Goal: Information Seeking & Learning: Learn about a topic

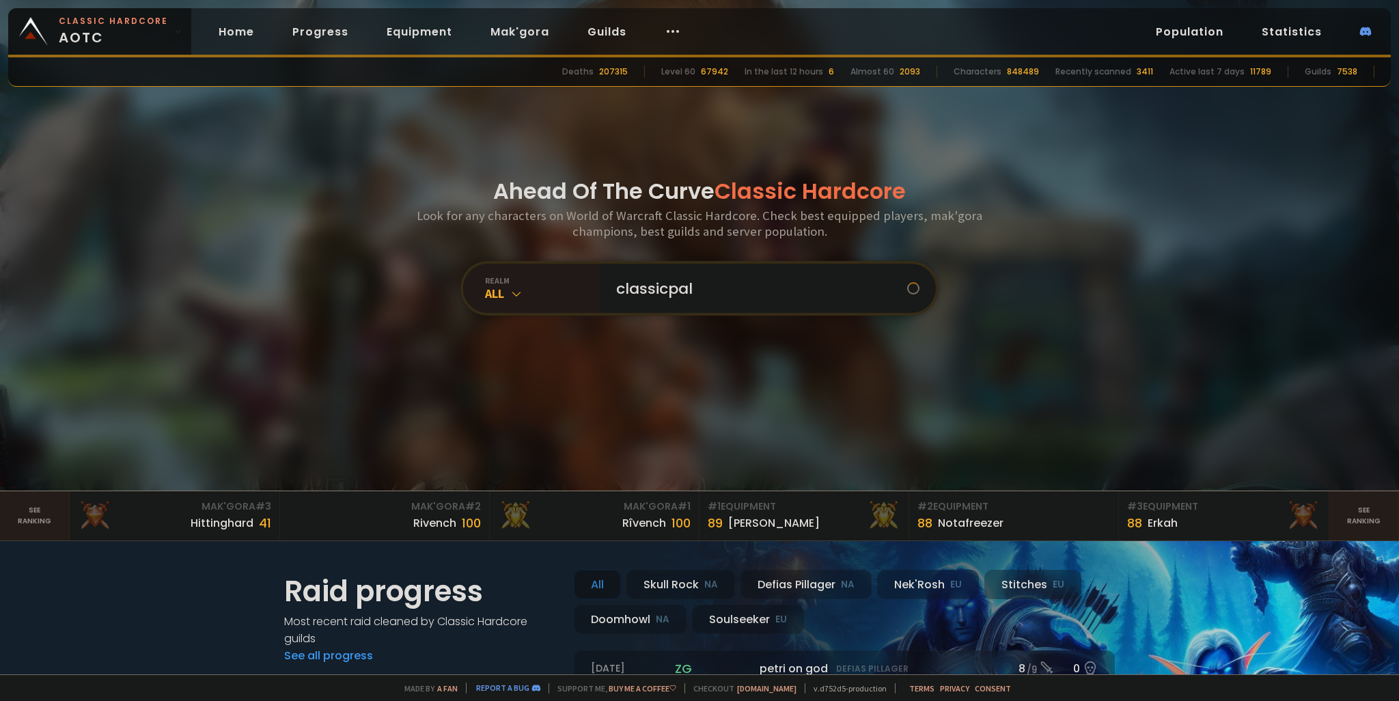
type input "classicpali"
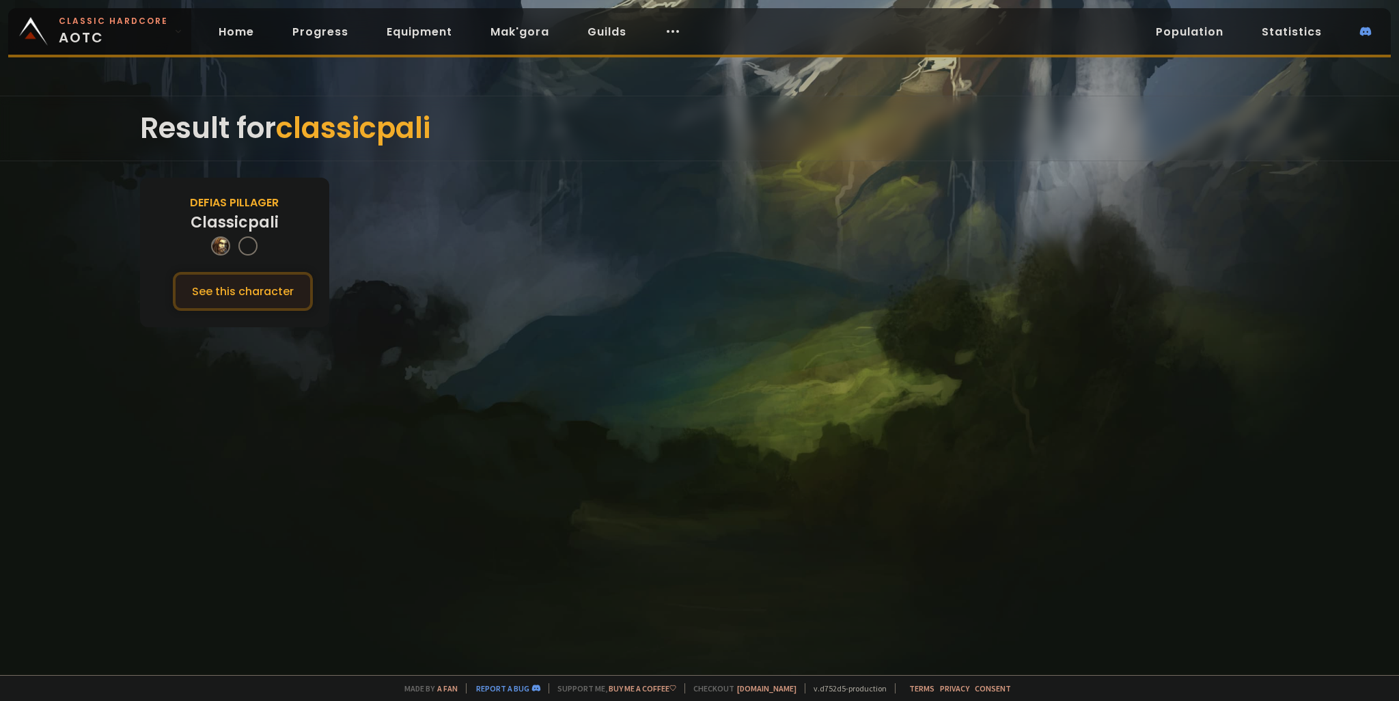
click at [243, 294] on button "See this character" at bounding box center [243, 291] width 140 height 39
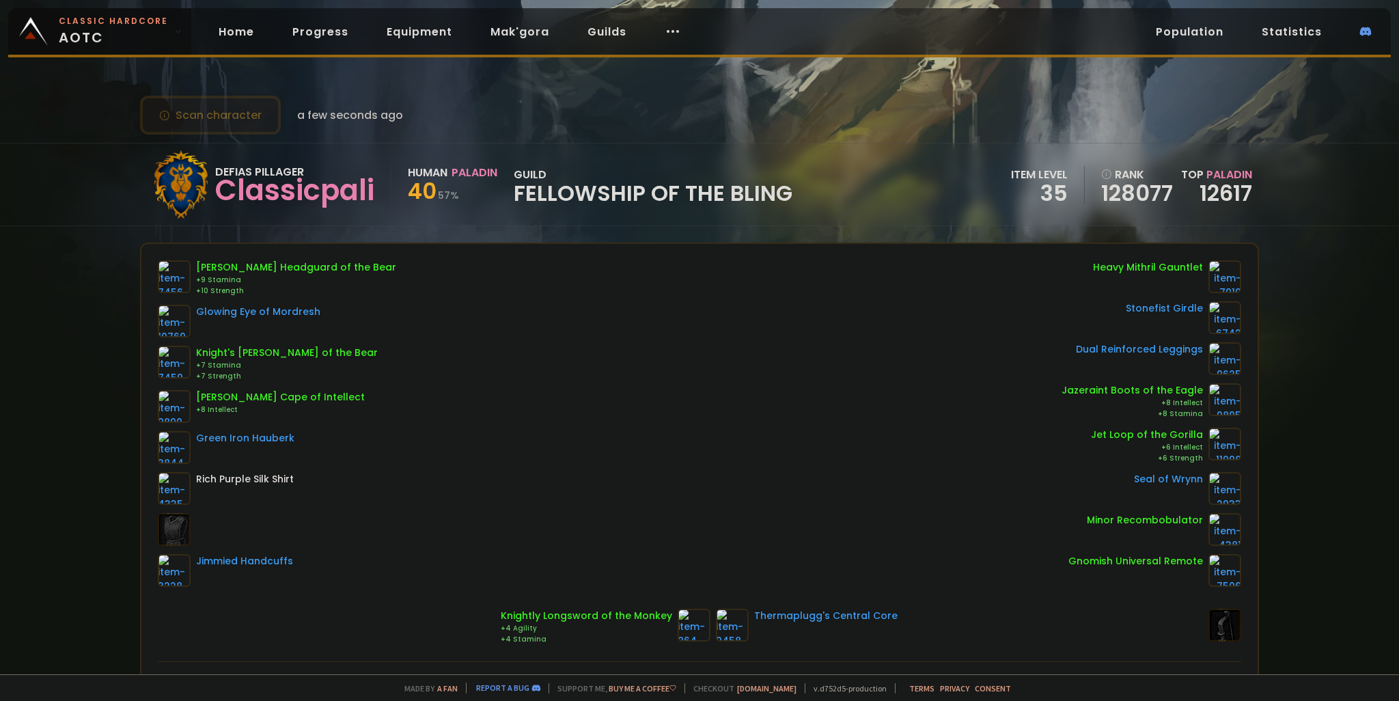
click at [205, 115] on button "Scan character" at bounding box center [210, 115] width 141 height 39
click at [604, 29] on link "Guilds" at bounding box center [607, 32] width 61 height 28
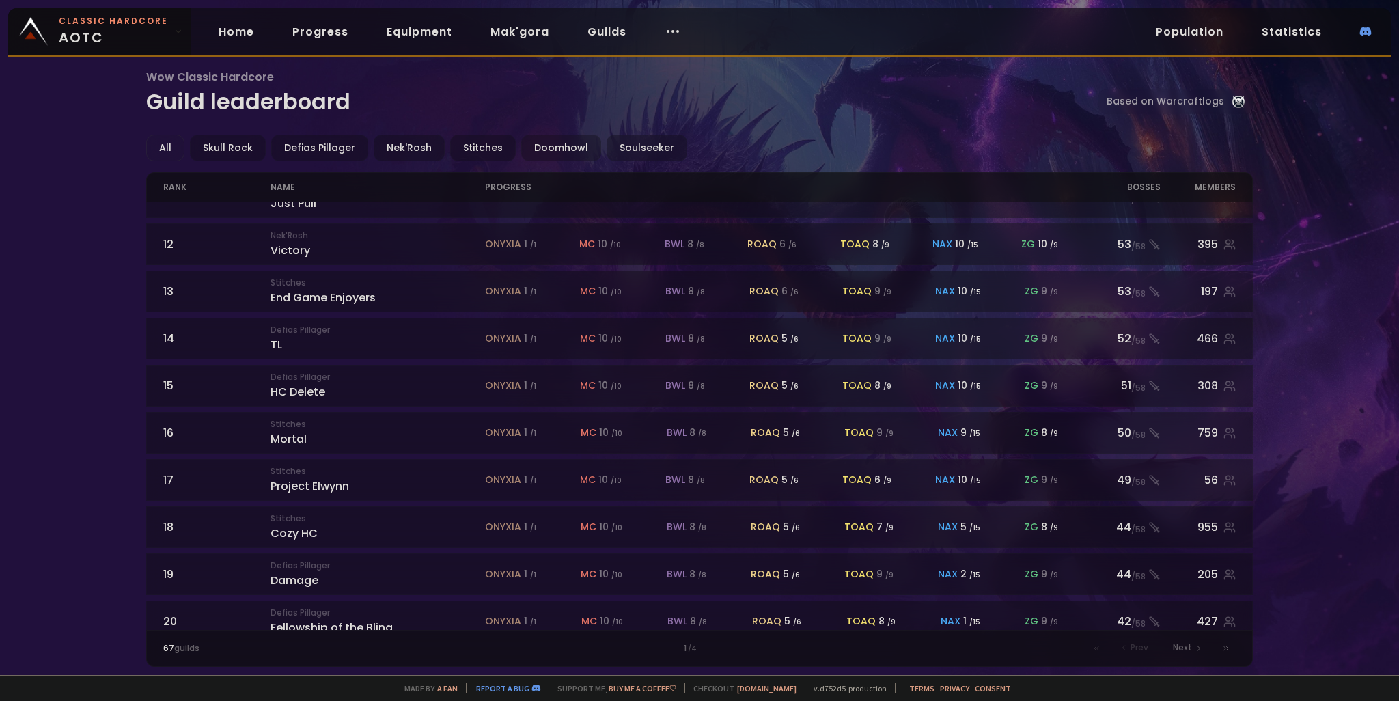
scroll to position [506, 0]
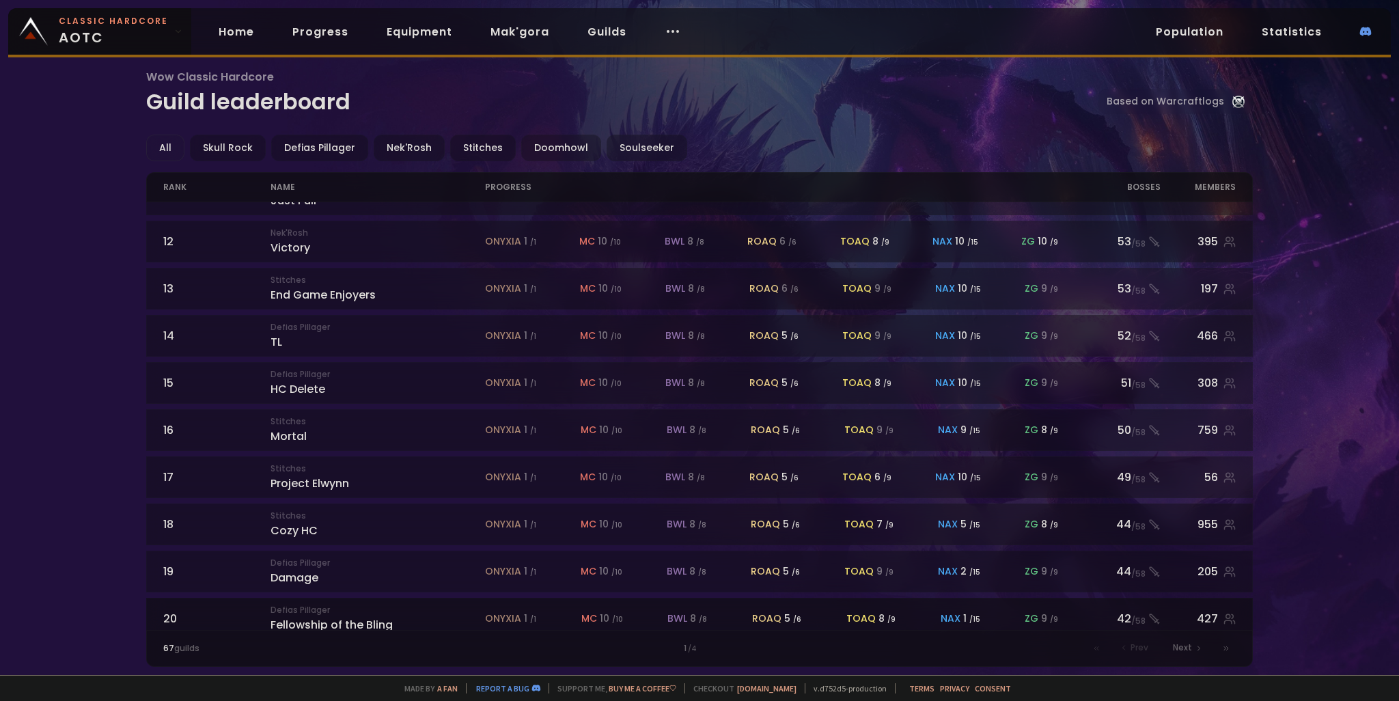
click at [350, 604] on div "Defias Pillager Fellowship of the Bling" at bounding box center [378, 618] width 215 height 29
